Goal: Task Accomplishment & Management: Manage account settings

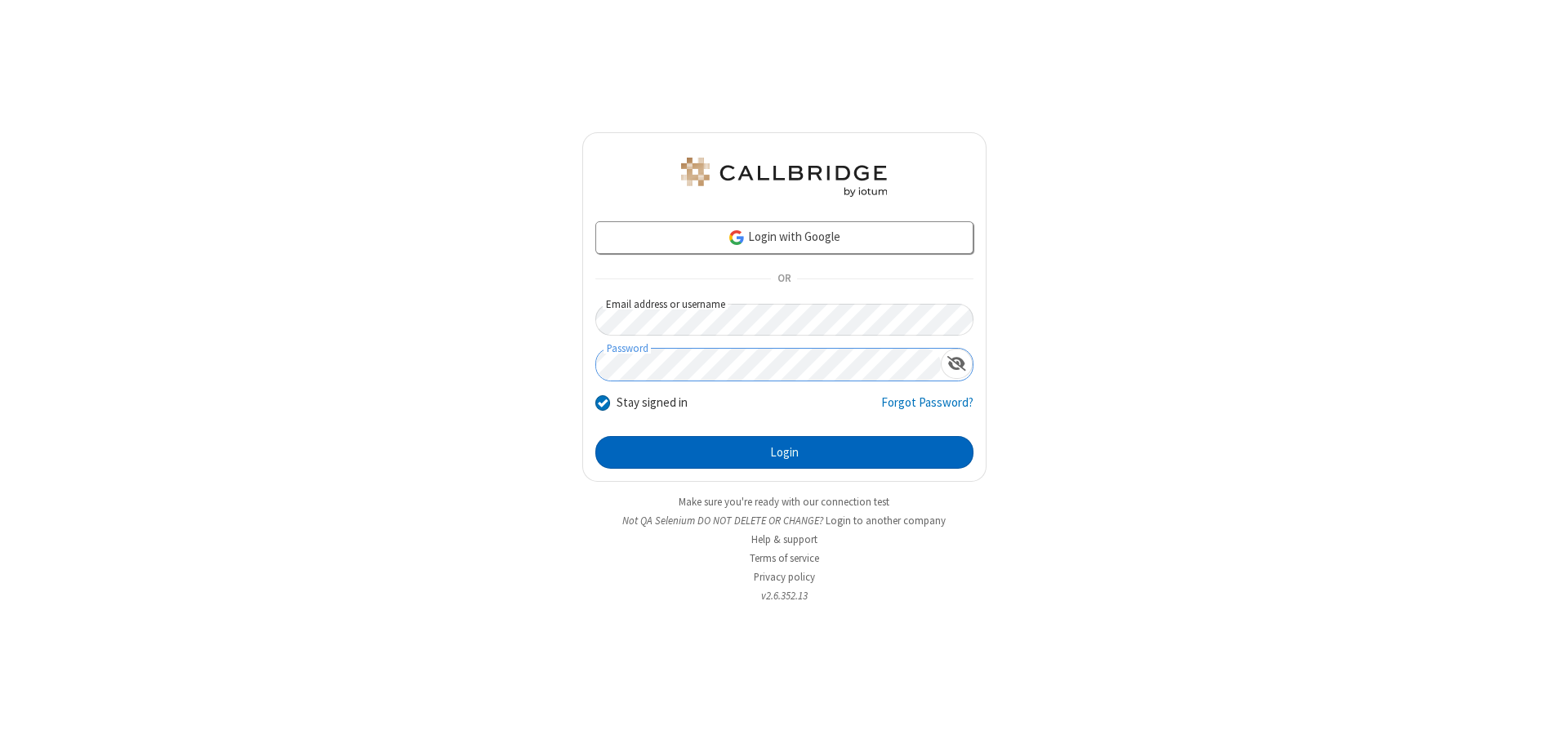
click at [784, 452] on button "Login" at bounding box center [784, 451] width 379 height 33
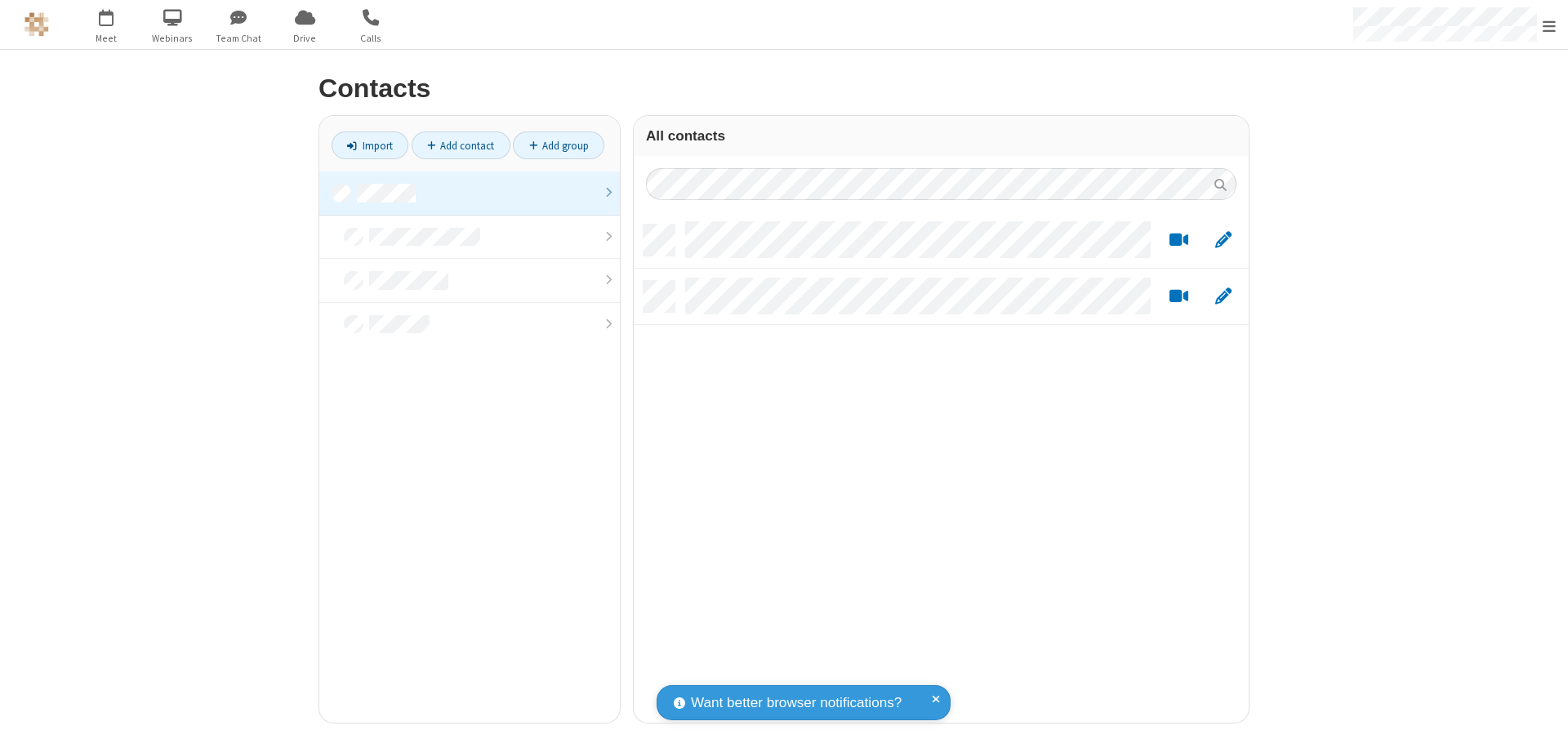
click at [469, 193] on link at bounding box center [469, 194] width 300 height 44
click at [370, 145] on link "Import" at bounding box center [370, 145] width 77 height 28
